Goal: Navigation & Orientation: Find specific page/section

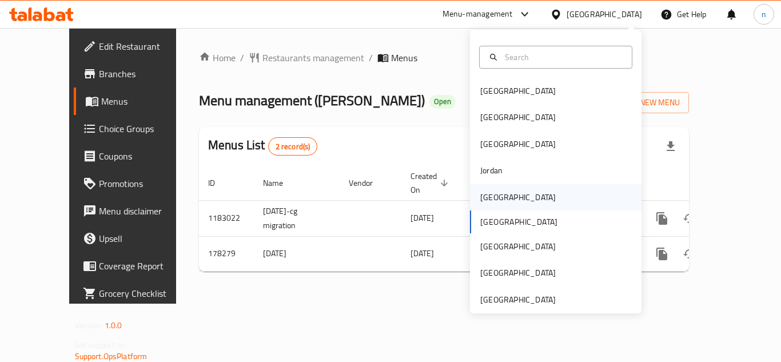
click at [490, 202] on div "[GEOGRAPHIC_DATA]" at bounding box center [518, 197] width 76 height 13
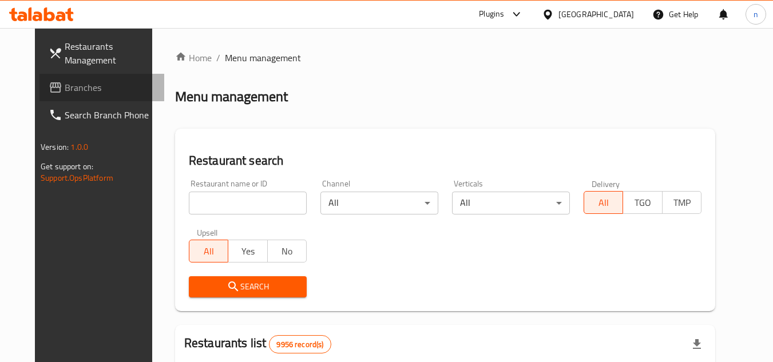
click at [65, 91] on span "Branches" at bounding box center [110, 88] width 90 height 14
